Goal: Transaction & Acquisition: Purchase product/service

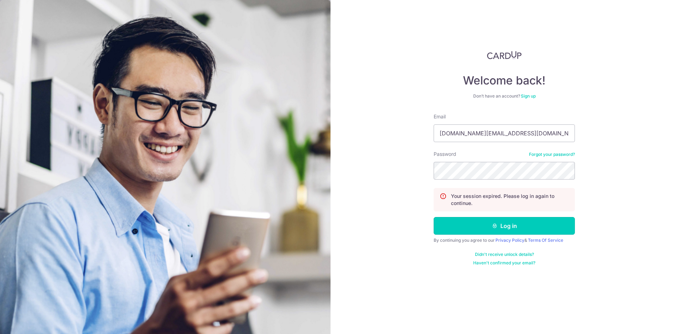
click at [480, 224] on button "Log in" at bounding box center [504, 226] width 141 height 18
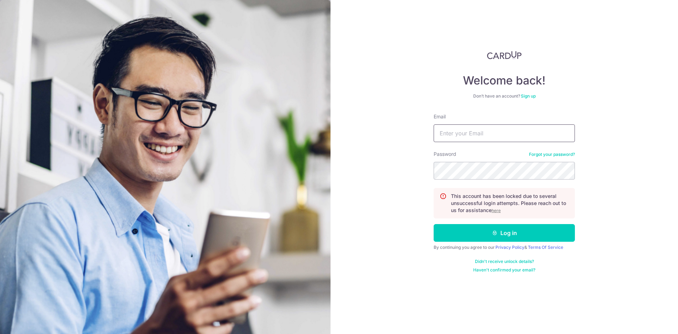
type input "[DOMAIN_NAME][EMAIL_ADDRESS][DOMAIN_NAME]"
click at [492, 210] on u "here" at bounding box center [496, 210] width 9 height 5
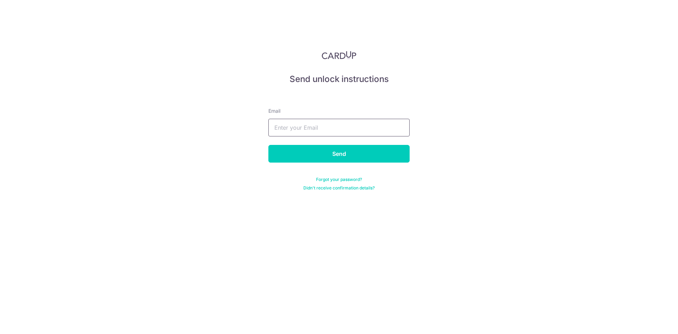
click at [315, 132] on input "text" at bounding box center [338, 128] width 141 height 18
type input "felixlim.bz@gmail.com"
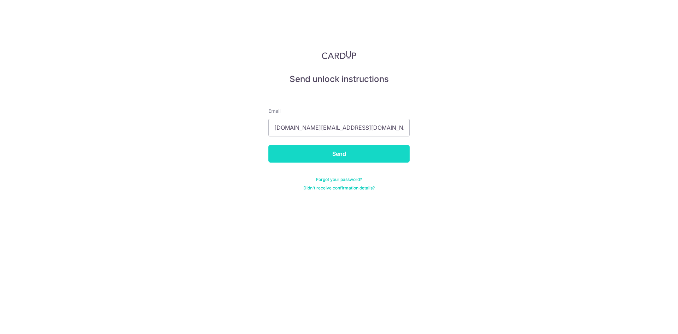
drag, startPoint x: 321, startPoint y: 136, endPoint x: 336, endPoint y: 155, distance: 24.4
click at [336, 155] on input "Send" at bounding box center [338, 154] width 141 height 18
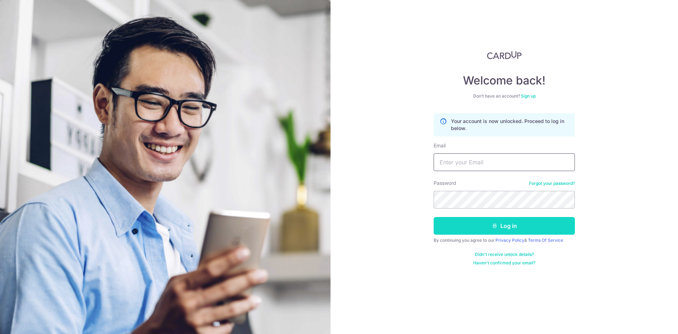
type input "[DOMAIN_NAME][EMAIL_ADDRESS][DOMAIN_NAME]"
click at [480, 223] on button "Log in" at bounding box center [504, 226] width 141 height 18
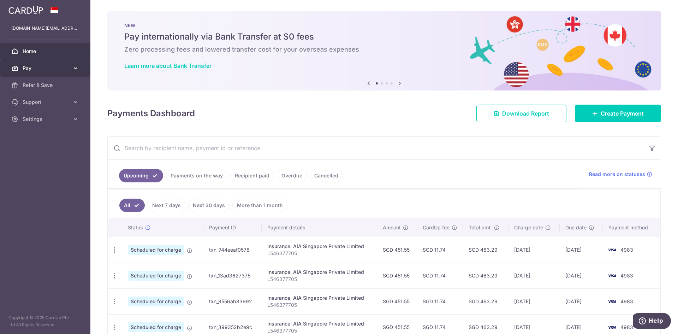
click at [61, 73] on link "Pay" at bounding box center [45, 68] width 90 height 17
click at [61, 84] on div at bounding box center [342, 168] width 685 height 337
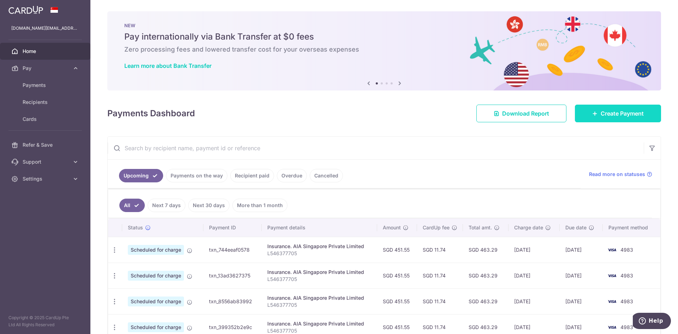
click at [621, 119] on link "Create Payment" at bounding box center [618, 114] width 86 height 18
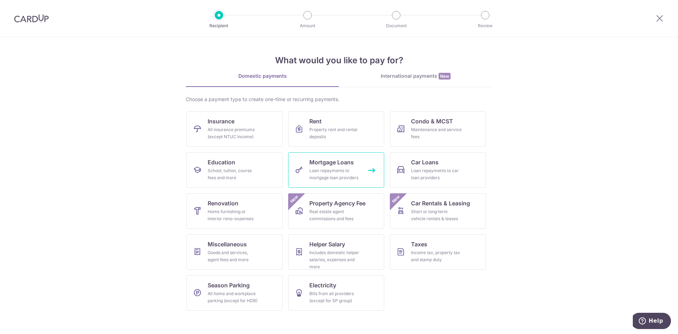
click at [311, 167] on div "Loan repayments to mortgage loan providers" at bounding box center [334, 174] width 51 height 14
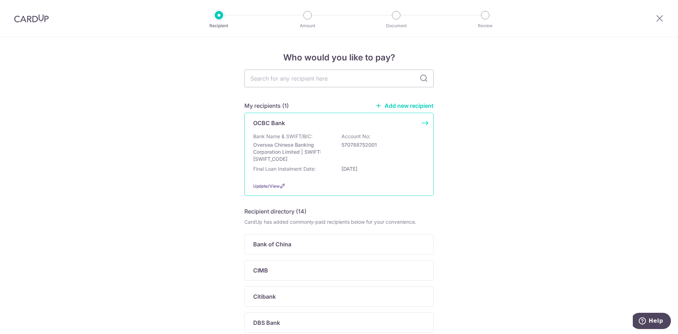
click at [344, 158] on div "Bank Name & SWIFT/BIC: Oversea Chinese Banking Corporation Limited | SWIFT: [SW…" at bounding box center [339, 148] width 172 height 30
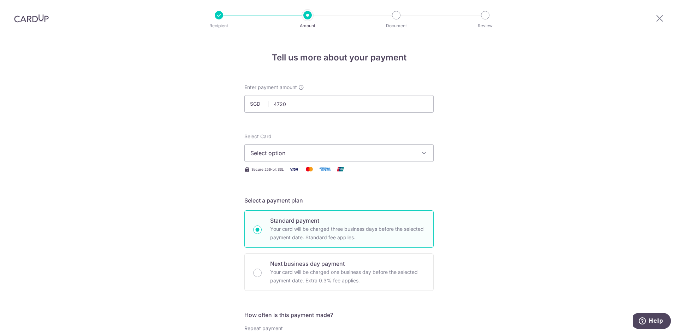
type input "4,720.00"
click at [349, 156] on span "Select option" at bounding box center [332, 153] width 165 height 8
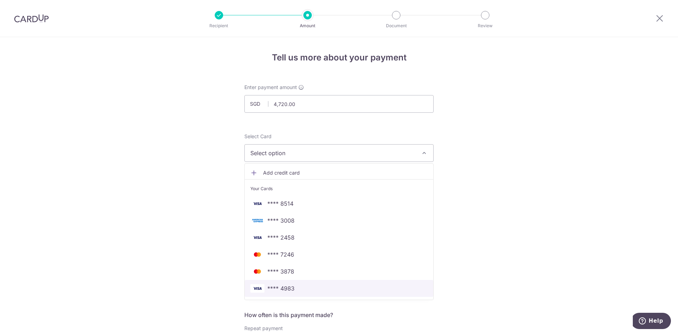
click at [332, 285] on span "**** 4983" at bounding box center [338, 288] width 177 height 8
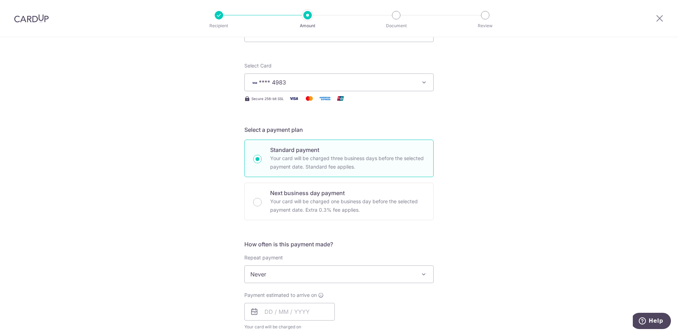
scroll to position [283, 0]
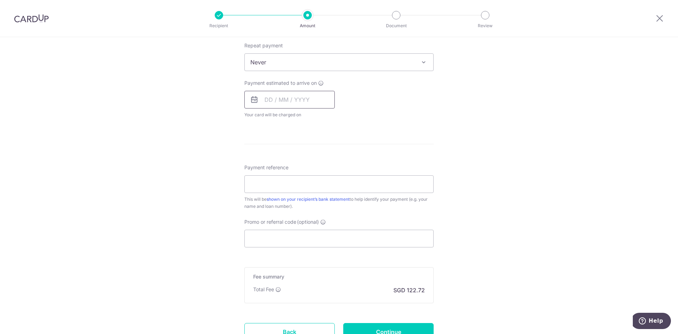
click at [330, 96] on input "text" at bounding box center [289, 100] width 90 height 18
click at [357, 100] on div "Payment estimated to arrive on Prev Next Aug Sep Oct Nov Dec 2025 2026 2027 202…" at bounding box center [339, 98] width 198 height 39
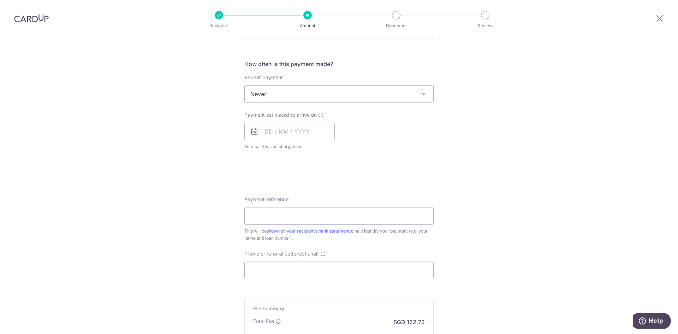
scroll to position [212, 0]
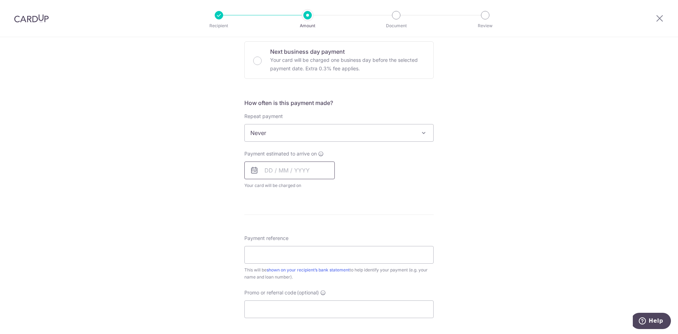
click at [286, 166] on input "text" at bounding box center [289, 170] width 90 height 18
click at [201, 188] on div "Tell us more about your payment Enter payment amount SGD 4,720.00 4720.00 Selec…" at bounding box center [339, 144] width 678 height 639
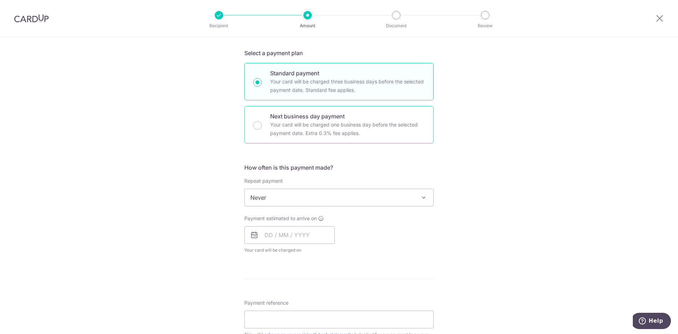
scroll to position [141, 0]
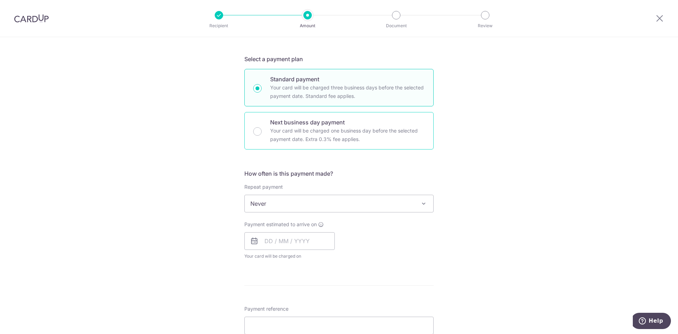
click at [277, 139] on p "Your card will be charged one business day before the selected payment date. Ex…" at bounding box center [347, 134] width 155 height 17
click at [262, 136] on input "Next business day payment Your card will be charged one business day before the…" at bounding box center [257, 131] width 8 height 8
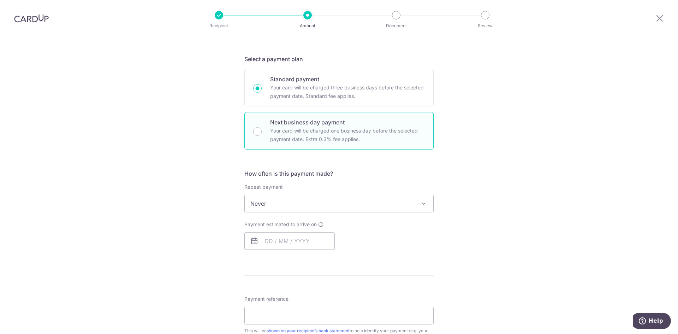
radio input "false"
radio input "true"
click at [277, 248] on input "text" at bounding box center [289, 241] width 90 height 18
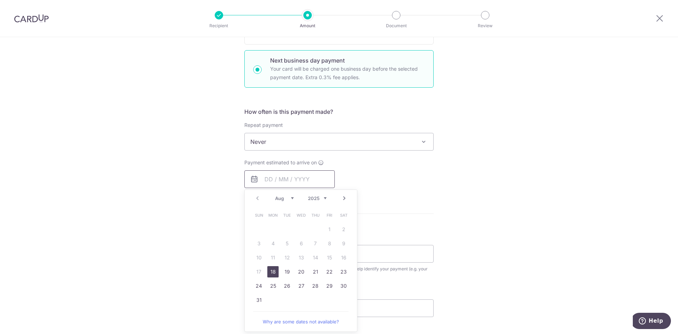
scroll to position [212, 0]
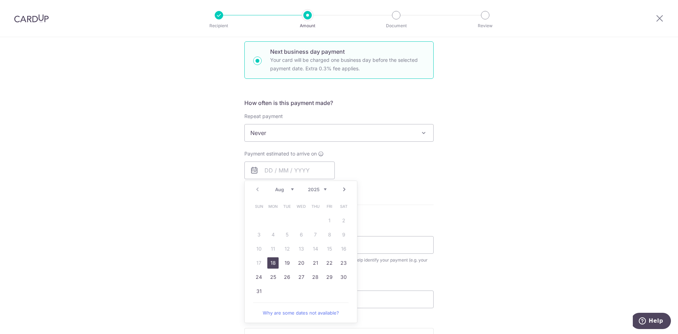
click at [271, 261] on link "18" at bounding box center [272, 262] width 11 height 11
type input "[DATE]"
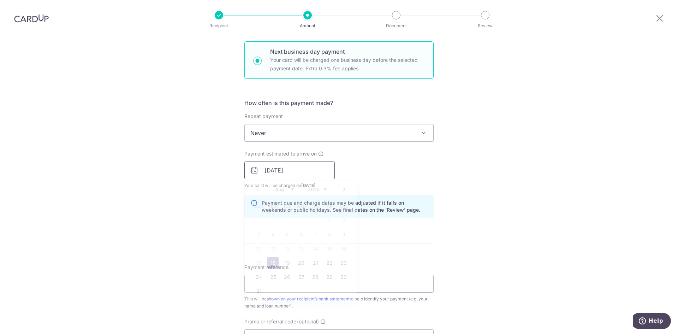
click at [258, 174] on input "[DATE]" at bounding box center [289, 170] width 90 height 18
click at [194, 212] on div "Tell us more about your payment Enter payment amount SGD 4,720.00 4720.00 Selec…" at bounding box center [339, 176] width 678 height 702
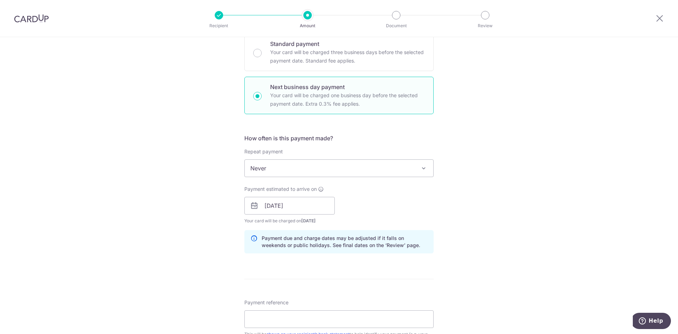
click at [316, 61] on p "Your card will be charged three business days before the selected payment date.…" at bounding box center [347, 56] width 155 height 17
click at [262, 57] on input "Standard payment Your card will be charged three business days before the selec…" at bounding box center [257, 53] width 8 height 8
radio input "true"
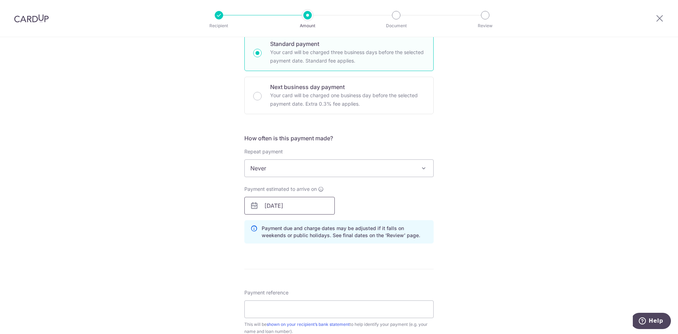
click at [296, 208] on input "[DATE]" at bounding box center [289, 206] width 90 height 18
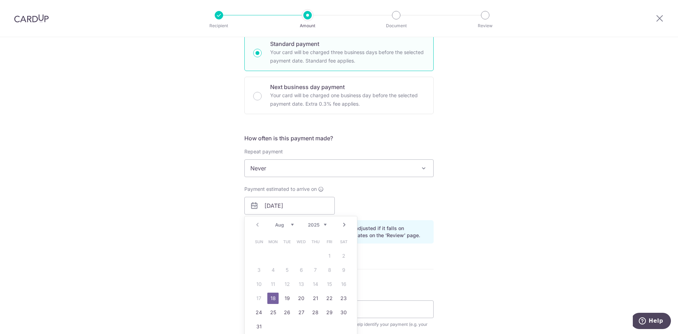
click at [268, 298] on link "18" at bounding box center [272, 297] width 11 height 11
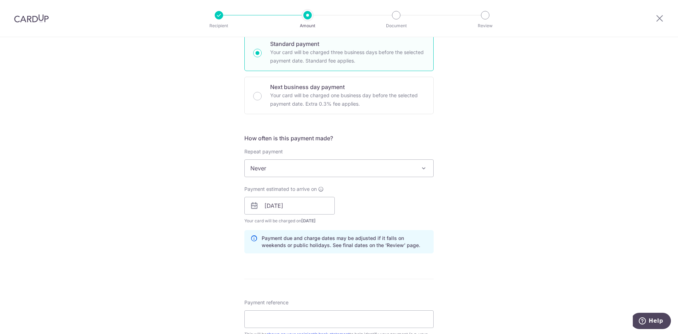
click at [205, 208] on div "Tell us more about your payment Enter payment amount SGD 4,720.00 4720.00 Selec…" at bounding box center [339, 194] width 678 height 668
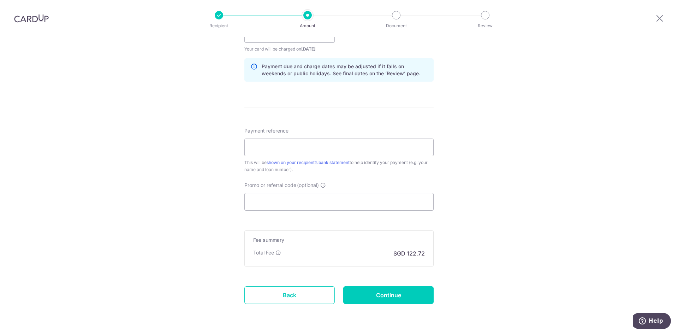
scroll to position [353, 0]
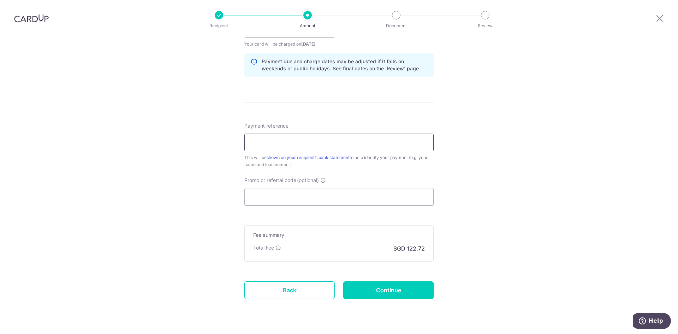
click at [301, 137] on input "Payment reference" at bounding box center [338, 143] width 189 height 18
paste input "5710230724-00000"
type input "5710230724-00000"
click at [152, 186] on div "Tell us more about your payment Enter payment amount SGD 4,720.00 4720.00 Selec…" at bounding box center [339, 18] width 678 height 668
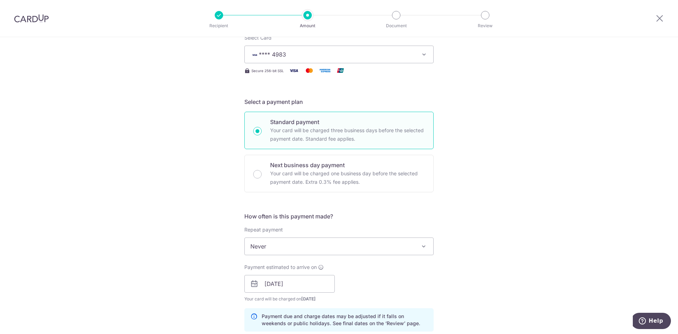
scroll to position [18, 0]
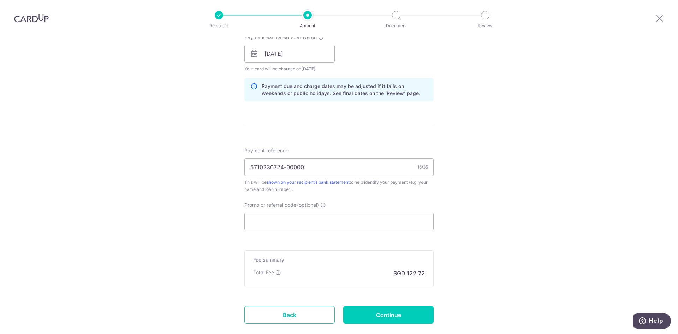
scroll to position [371, 0]
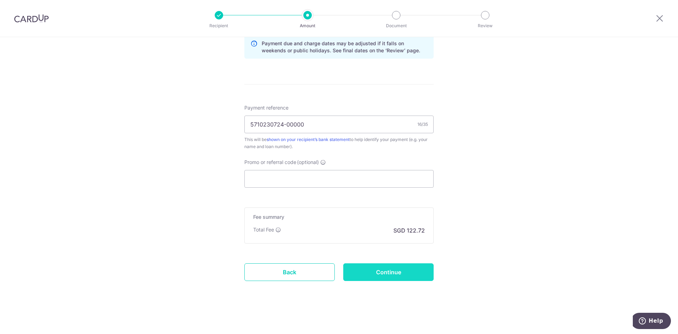
click at [416, 275] on input "Continue" at bounding box center [388, 272] width 90 height 18
type input "Create Schedule"
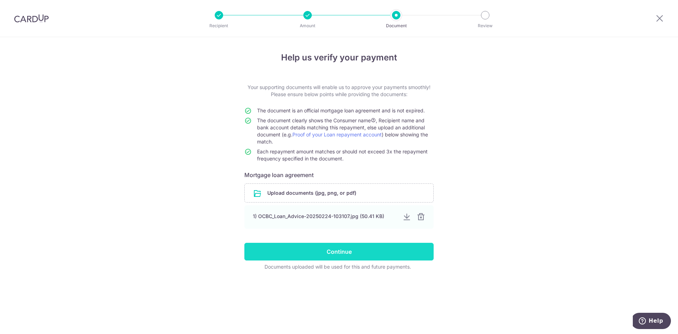
click at [350, 257] on input "Continue" at bounding box center [338, 252] width 189 height 18
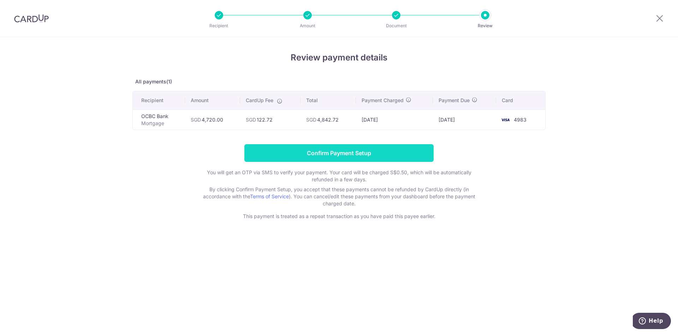
click at [382, 152] on input "Confirm Payment Setup" at bounding box center [338, 153] width 189 height 18
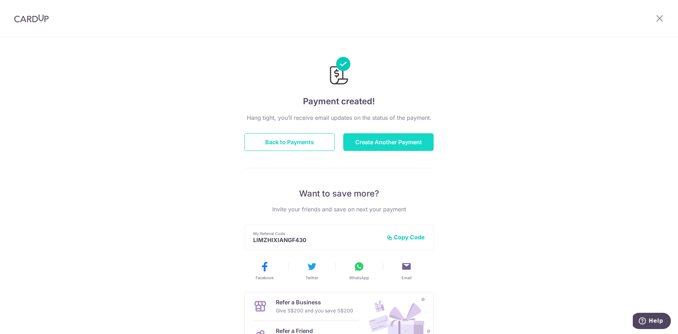
click at [367, 146] on button "Create Another Payment" at bounding box center [388, 142] width 90 height 18
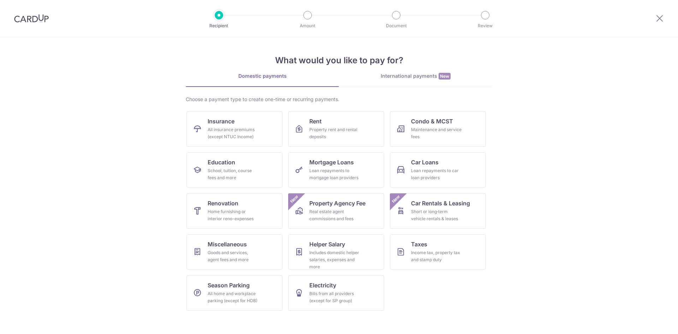
click at [444, 252] on div "Income tax, property tax and stamp duty" at bounding box center [436, 256] width 51 height 14
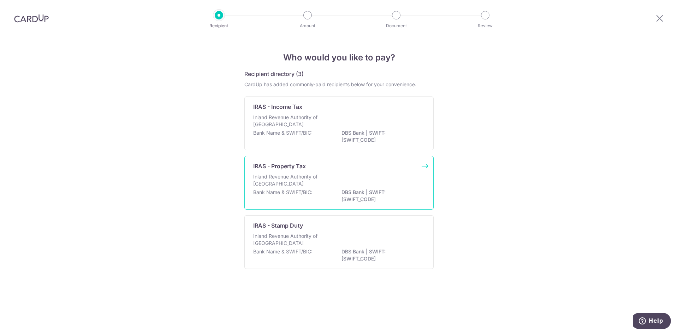
click at [390, 185] on div "Inland Revenue Authority of [GEOGRAPHIC_DATA]" at bounding box center [339, 181] width 172 height 16
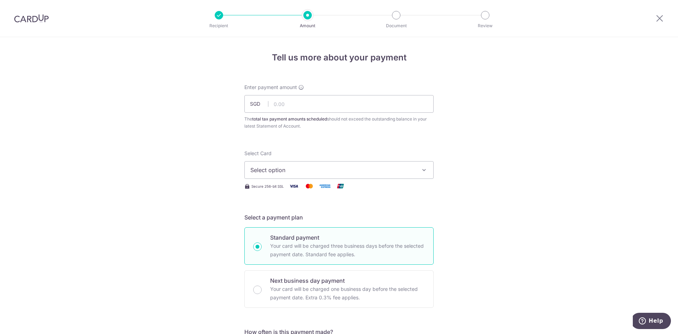
click at [336, 104] on input "text" at bounding box center [338, 104] width 189 height 18
type input "500.00"
click at [369, 128] on div "The total tax payment amounts scheduled should not exceed the outstanding balan…" at bounding box center [338, 123] width 189 height 14
click at [349, 166] on span "Select option" at bounding box center [332, 170] width 165 height 8
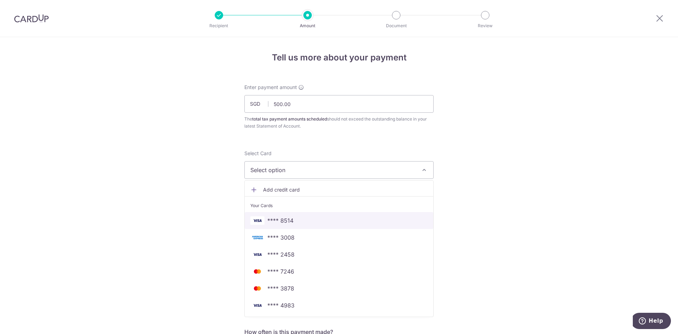
scroll to position [35, 0]
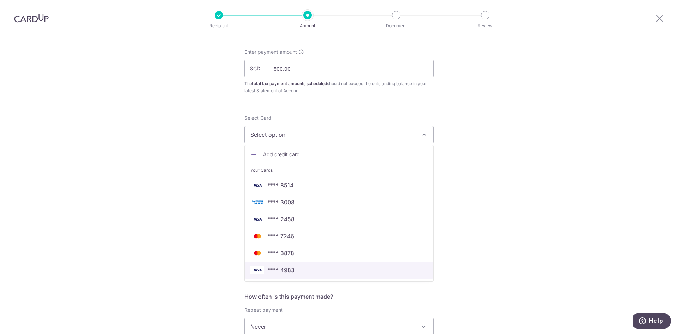
click at [335, 263] on link "**** 4983" at bounding box center [339, 269] width 189 height 17
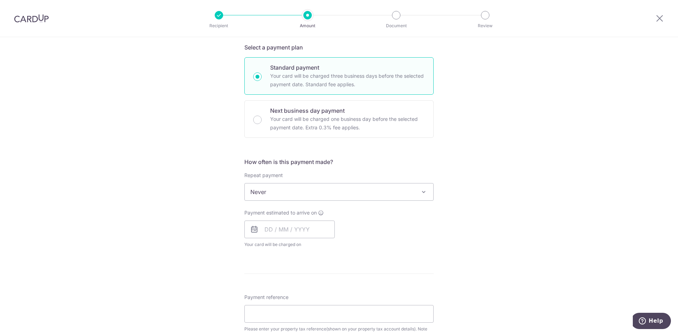
scroll to position [247, 0]
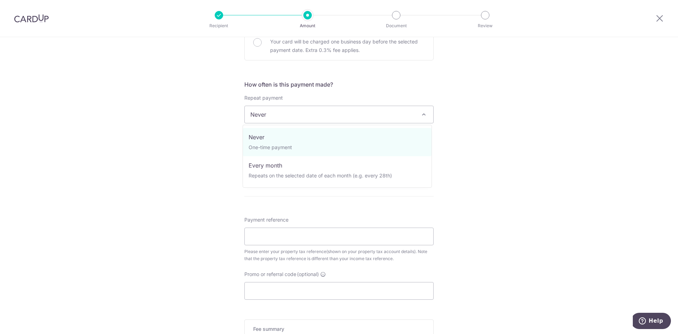
click at [298, 119] on span "Never" at bounding box center [339, 114] width 189 height 17
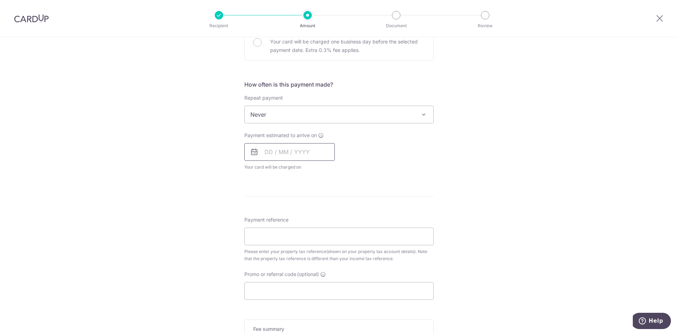
click at [284, 150] on input "text" at bounding box center [289, 152] width 90 height 18
click at [417, 147] on div "Payment estimated to arrive on Prev Next Aug Sep Oct Nov [DATE] 2026 Sun Mon Tu…" at bounding box center [339, 151] width 198 height 39
click at [317, 154] on input "text" at bounding box center [289, 152] width 90 height 18
click at [269, 245] on link "18" at bounding box center [272, 244] width 11 height 11
type input "[DATE]"
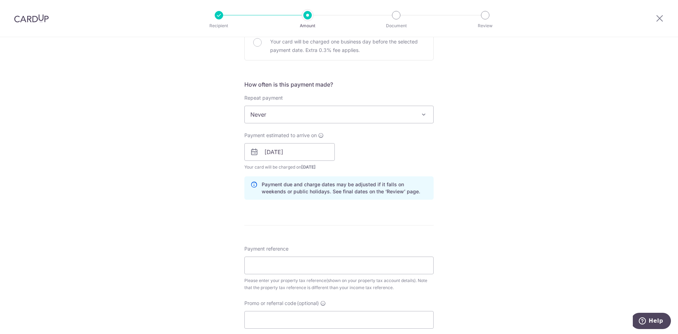
scroll to position [388, 0]
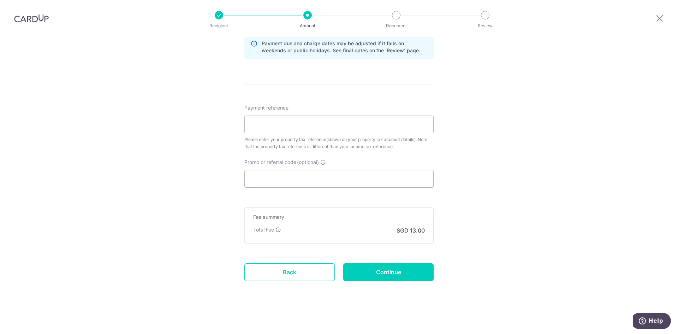
click at [359, 167] on div "Promo or referral code (optional) The discounted fee will be shown on the revie…" at bounding box center [338, 173] width 189 height 29
click at [359, 140] on div "Please enter your property tax reference(shown on your property tax account det…" at bounding box center [338, 143] width 189 height 14
click at [369, 131] on input "Payment reference" at bounding box center [338, 125] width 189 height 18
paste input "4479067S"
type input "4479067S"
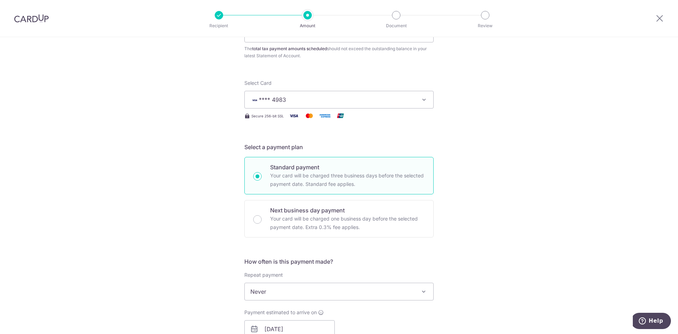
scroll to position [353, 0]
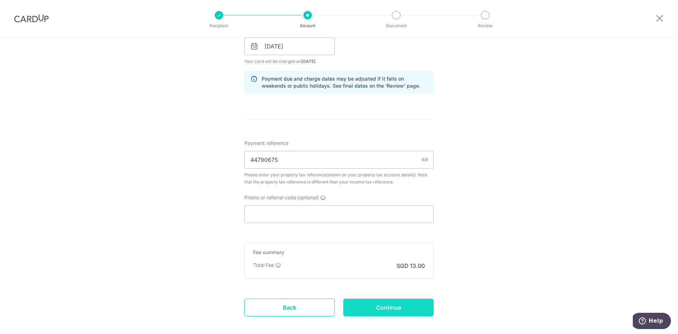
click at [404, 304] on input "Continue" at bounding box center [388, 307] width 90 height 18
type input "Create Schedule"
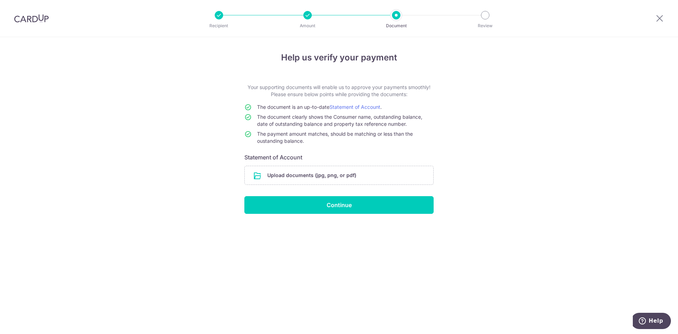
drag, startPoint x: 491, startPoint y: 70, endPoint x: 510, endPoint y: 52, distance: 26.2
click at [491, 69] on div "Help us verify your payment Your supporting documents will enable us to approve…" at bounding box center [339, 185] width 678 height 297
click at [340, 176] on input "file" at bounding box center [339, 175] width 189 height 18
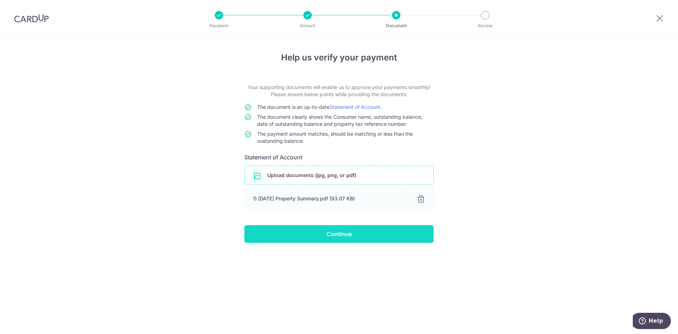
click at [349, 231] on input "Continue" at bounding box center [338, 234] width 189 height 18
